Goal: Find specific page/section: Find specific page/section

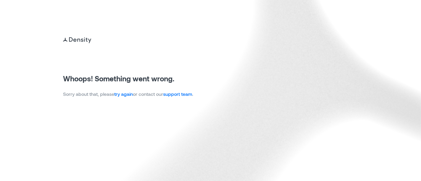
click at [125, 95] on link "try again" at bounding box center [123, 94] width 19 height 6
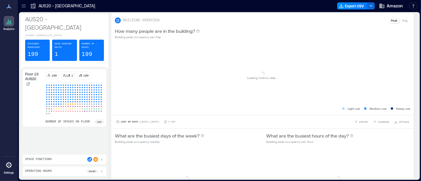
click at [7, 23] on icon at bounding box center [8, 21] width 7 height 7
click at [23, 4] on icon at bounding box center [24, 6] width 6 height 6
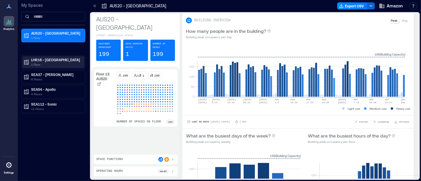
click at [51, 58] on p "LHR16 - London" at bounding box center [56, 59] width 50 height 5
